Goal: Transaction & Acquisition: Obtain resource

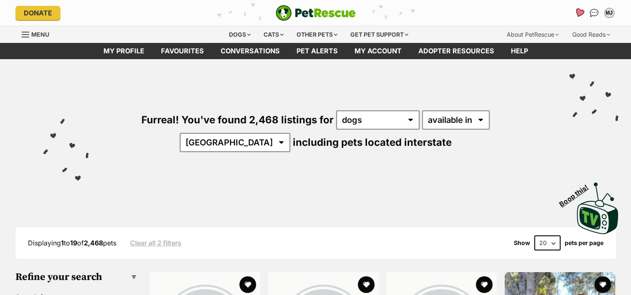
click at [579, 10] on icon "Favourites" at bounding box center [579, 13] width 10 height 10
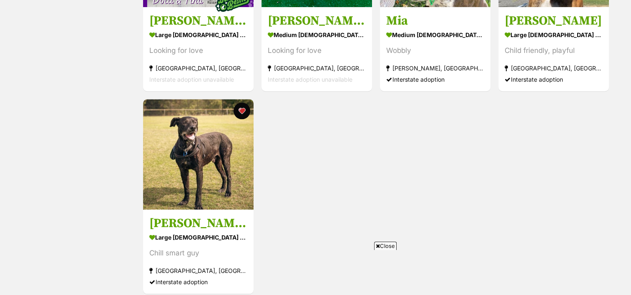
scroll to position [680, 0]
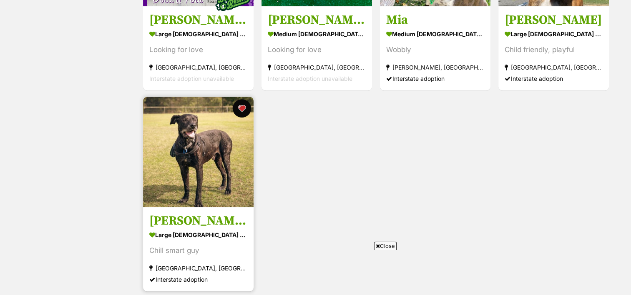
click at [238, 110] on button "favourite" at bounding box center [242, 108] width 18 height 18
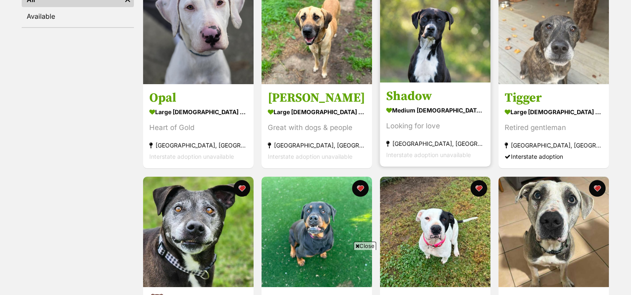
scroll to position [0, 0]
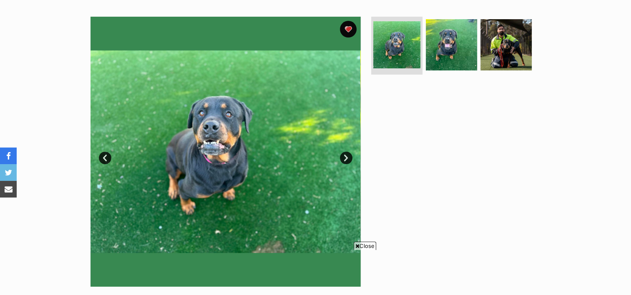
scroll to position [161, 0]
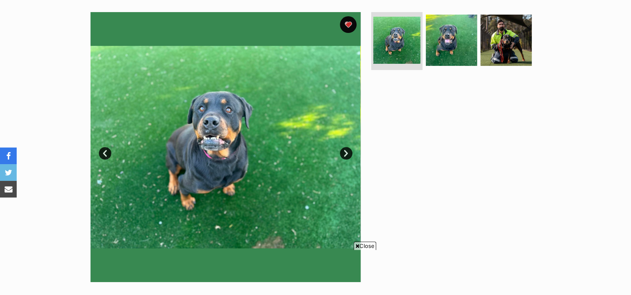
click at [344, 153] on link "Next" at bounding box center [346, 153] width 13 height 13
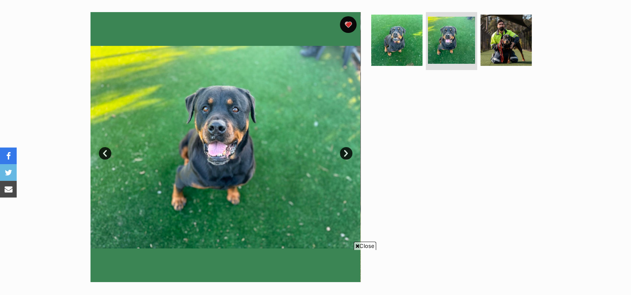
click at [374, 245] on span "Close" at bounding box center [365, 246] width 23 height 8
click at [347, 153] on link "Next" at bounding box center [346, 153] width 13 height 13
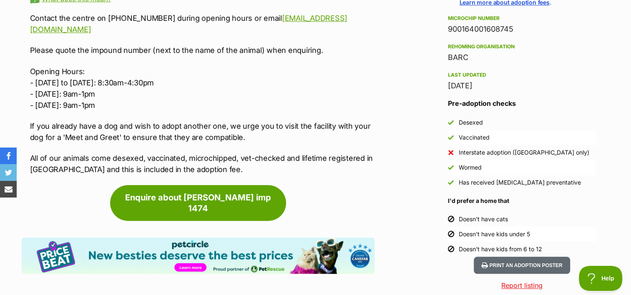
scroll to position [674, 0]
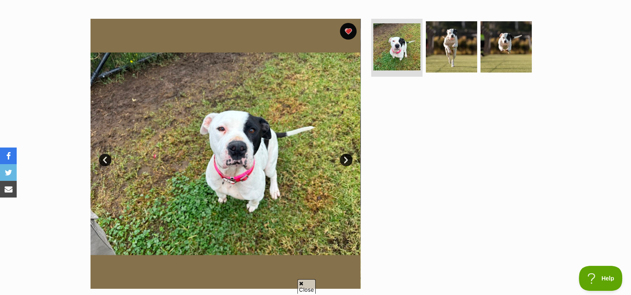
click at [341, 162] on link "Next" at bounding box center [346, 160] width 13 height 13
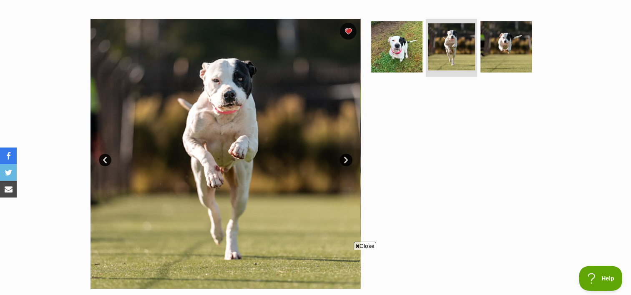
click at [341, 162] on link "Next" at bounding box center [346, 160] width 13 height 13
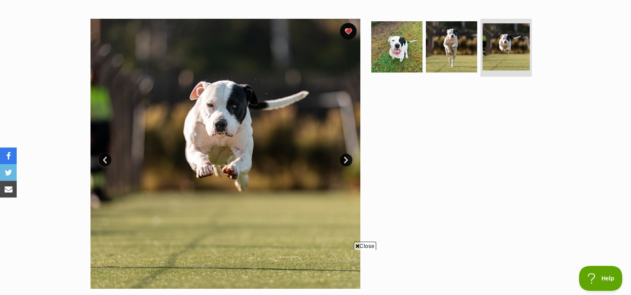
click at [341, 162] on link "Next" at bounding box center [346, 160] width 13 height 13
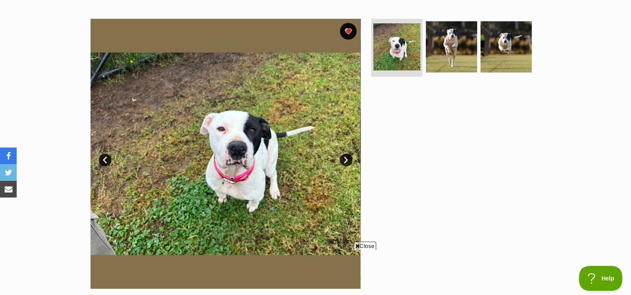
click at [345, 158] on link "Next" at bounding box center [346, 160] width 13 height 13
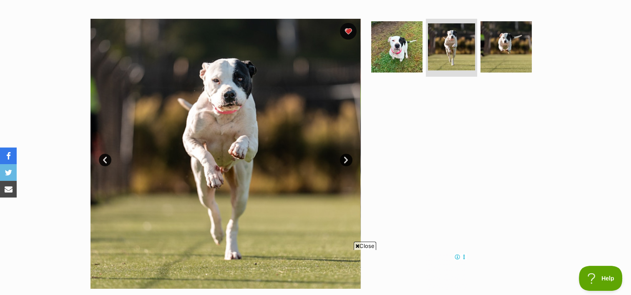
click at [370, 253] on div "Close" at bounding box center [316, 272] width 304 height 46
click at [368, 248] on span "Close" at bounding box center [365, 246] width 23 height 8
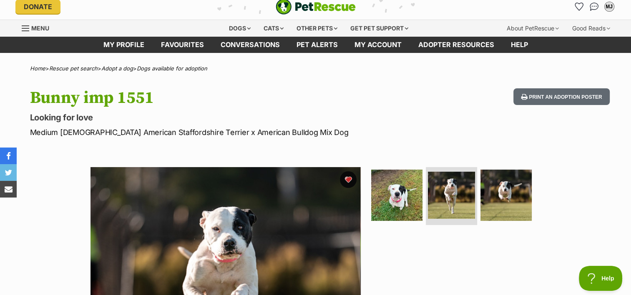
scroll to position [5, 0]
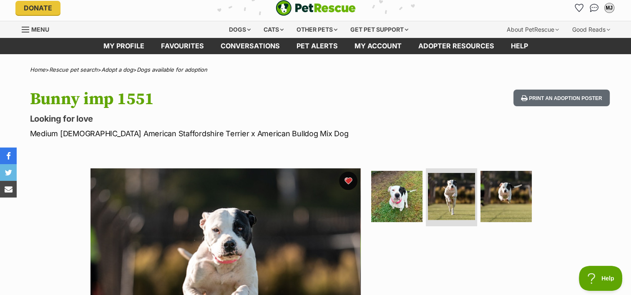
click at [349, 182] on button "favourite" at bounding box center [348, 181] width 18 height 18
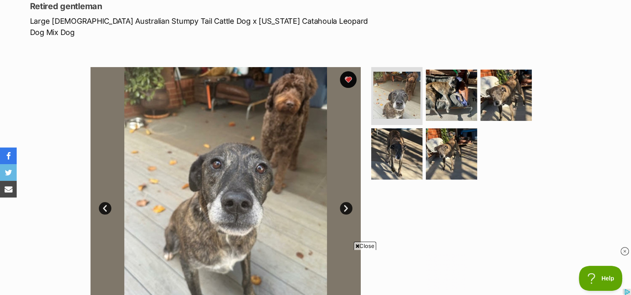
drag, startPoint x: 367, startPoint y: 490, endPoint x: 367, endPoint y: 245, distance: 245.2
click at [367, 245] on div at bounding box center [315, 270] width 631 height 50
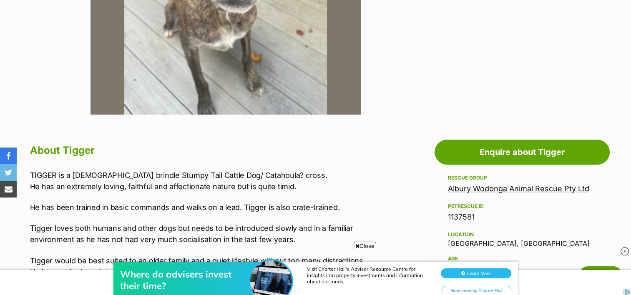
scroll to position [349, 0]
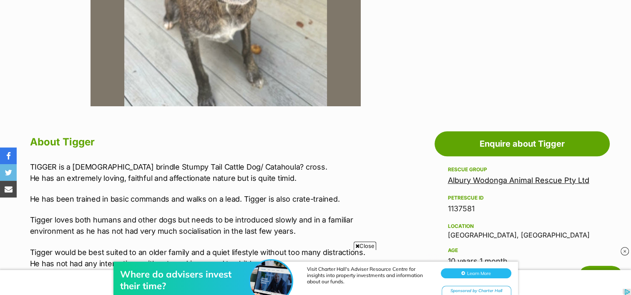
click at [360, 248] on div "Where do advisers invest their time? Visit Charter Hall's Adviser Resource Cent…" at bounding box center [315, 270] width 631 height 50
click at [374, 245] on div "Where do advisers invest their time? Visit Charter Hall's Adviser Resource Cent…" at bounding box center [315, 270] width 631 height 50
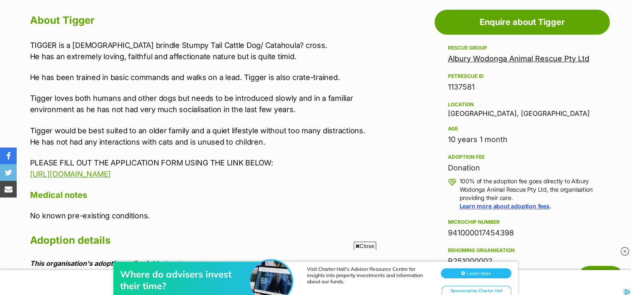
scroll to position [471, 0]
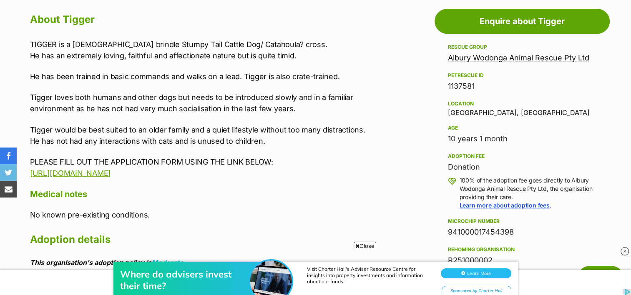
click at [357, 245] on div "Where do advisers invest their time? Visit Charter Hall's Adviser Resource Cent…" at bounding box center [315, 270] width 631 height 50
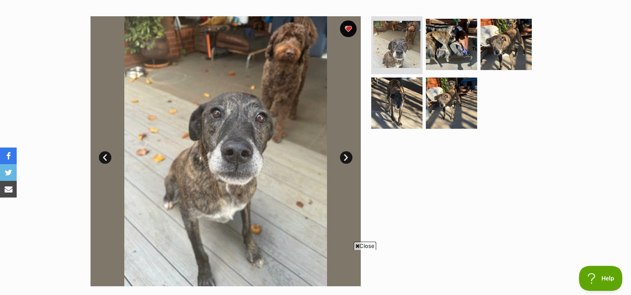
scroll to position [168, 0]
click at [346, 151] on link "Next" at bounding box center [346, 157] width 13 height 13
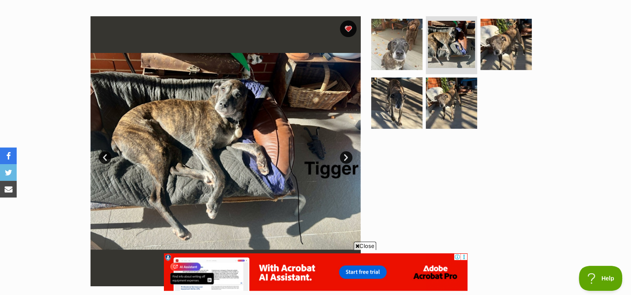
click at [346, 151] on link "Next" at bounding box center [346, 157] width 13 height 13
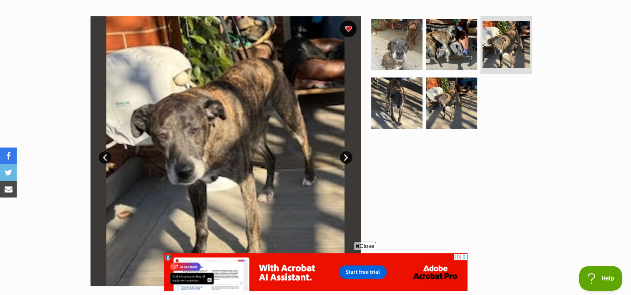
click at [346, 151] on link "Next" at bounding box center [346, 157] width 13 height 13
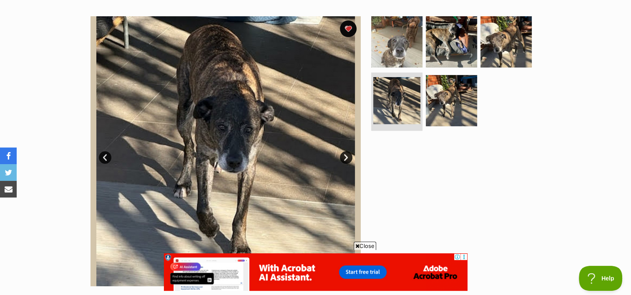
click at [367, 247] on span "Close" at bounding box center [365, 246] width 23 height 8
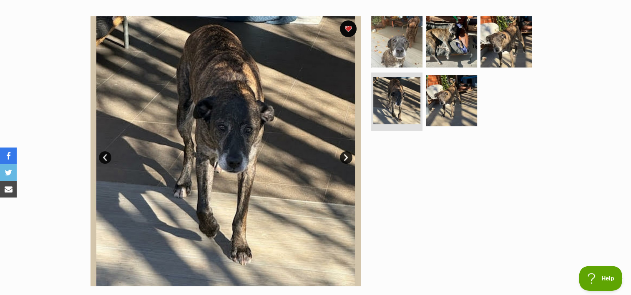
click at [347, 151] on link "Next" at bounding box center [346, 157] width 13 height 13
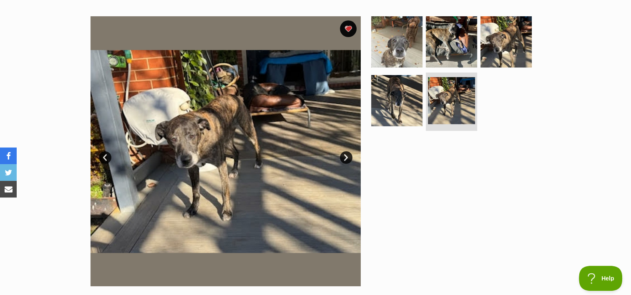
click at [347, 151] on link "Next" at bounding box center [346, 157] width 13 height 13
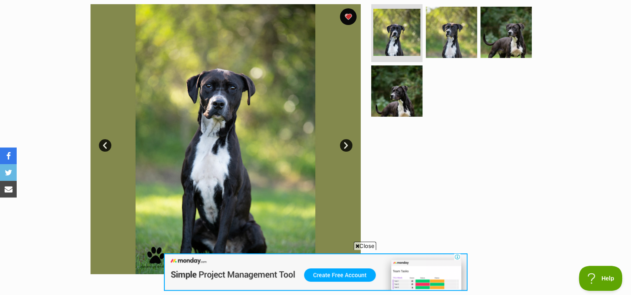
scroll to position [170, 0]
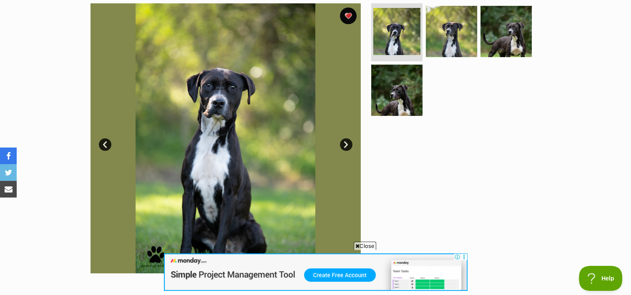
click at [361, 246] on span "Close" at bounding box center [365, 246] width 23 height 8
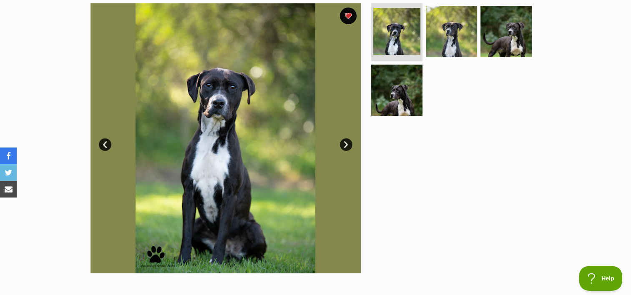
click at [345, 144] on link "Next" at bounding box center [346, 144] width 13 height 13
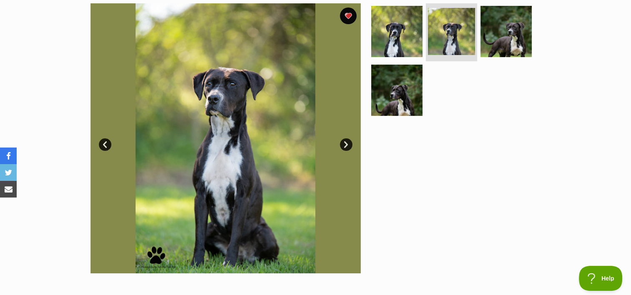
click at [345, 144] on link "Next" at bounding box center [346, 144] width 13 height 13
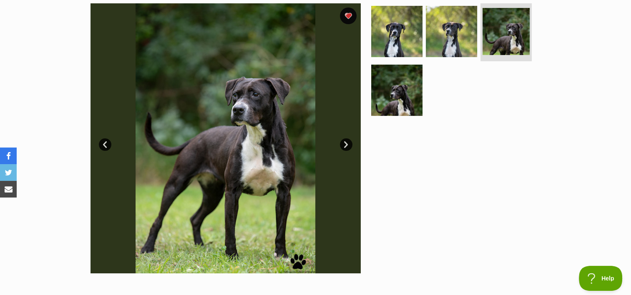
click at [345, 144] on link "Next" at bounding box center [346, 144] width 13 height 13
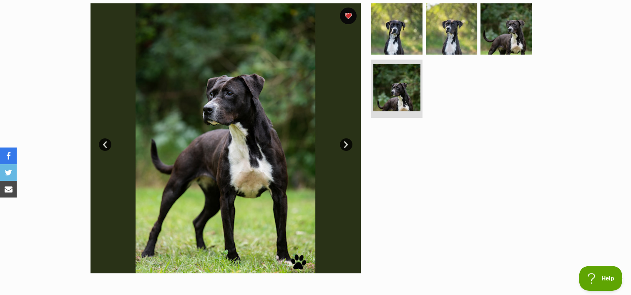
click at [345, 144] on link "Next" at bounding box center [346, 144] width 13 height 13
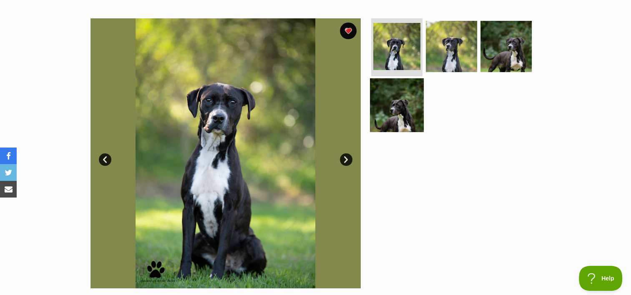
scroll to position [160, 0]
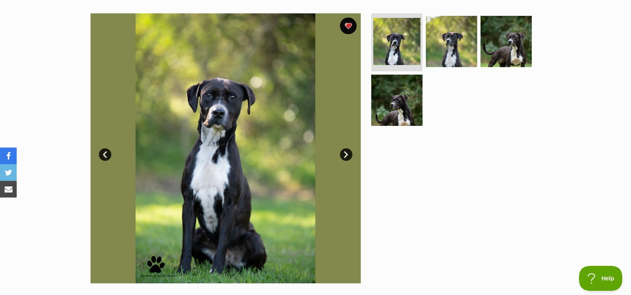
click at [349, 153] on link "Next" at bounding box center [346, 154] width 13 height 13
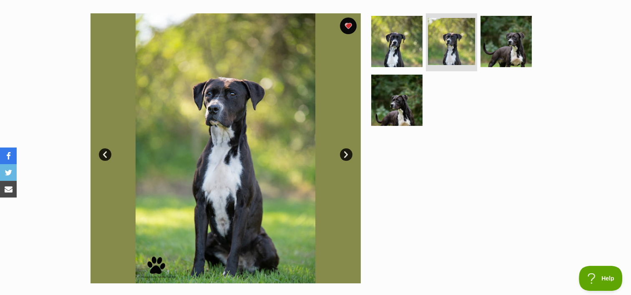
click at [349, 153] on link "Next" at bounding box center [346, 154] width 13 height 13
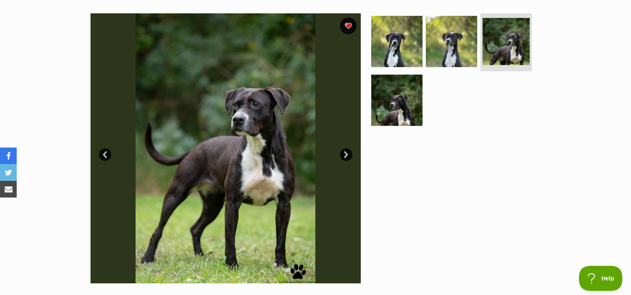
click at [349, 153] on link "Next" at bounding box center [346, 154] width 13 height 13
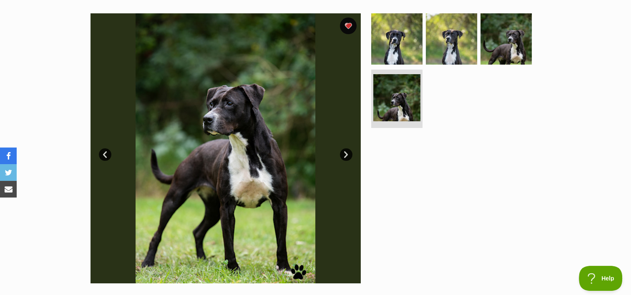
click at [349, 153] on link "Next" at bounding box center [346, 154] width 13 height 13
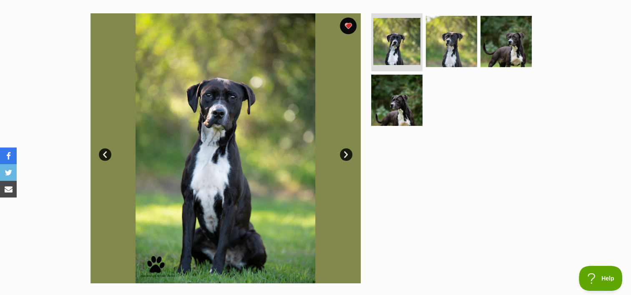
click at [347, 152] on link "Next" at bounding box center [346, 154] width 13 height 13
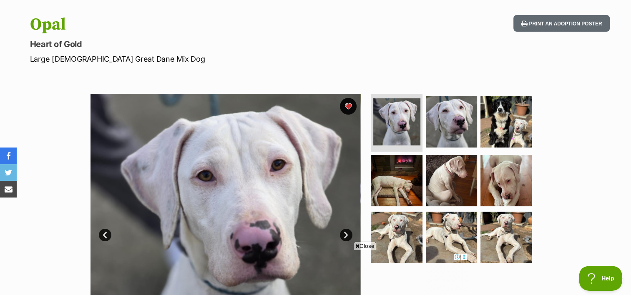
scroll to position [79, 0]
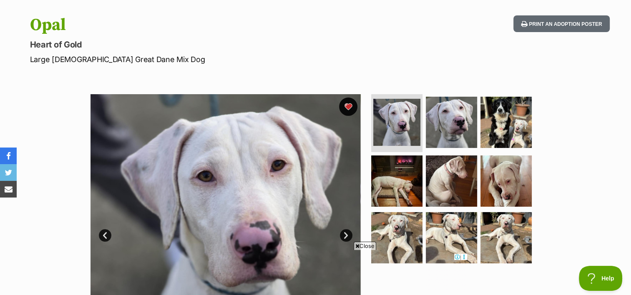
click at [348, 105] on button "favourite" at bounding box center [348, 107] width 18 height 18
